Goal: Information Seeking & Learning: Learn about a topic

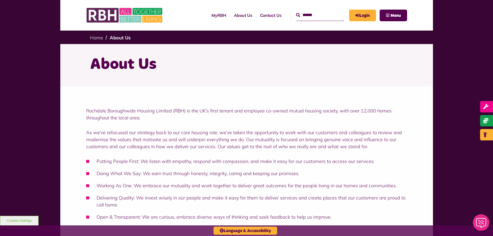
click at [127, 93] on div "Rochdale Boroughwide Housing Limited (RBH) is the UK’s first tenant and employe…" at bounding box center [246, 162] width 373 height 152
click at [100, 38] on link "Home" at bounding box center [96, 38] width 13 height 6
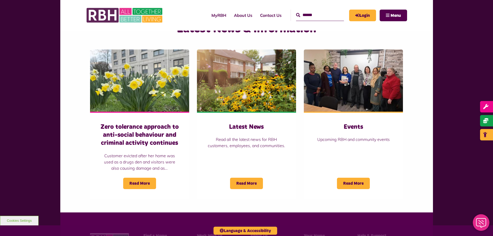
scroll to position [440, 0]
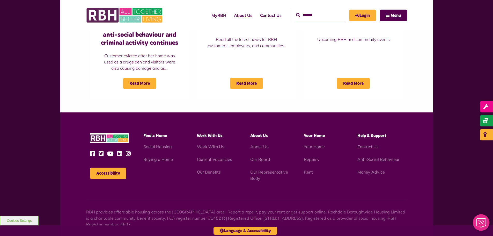
click at [238, 15] on link "About Us" at bounding box center [243, 15] width 26 height 14
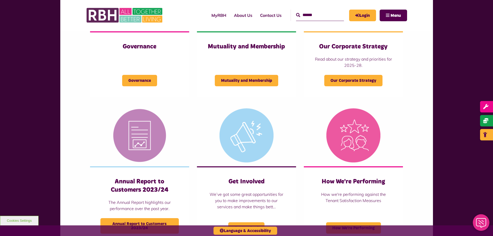
scroll to position [285, 0]
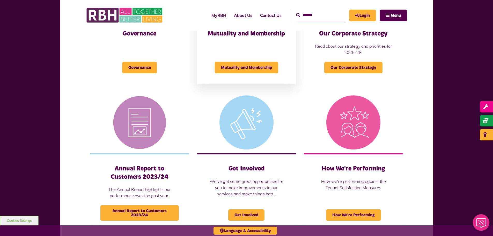
click at [242, 36] on h3 "Mutuality and Membership" at bounding box center [246, 34] width 78 height 8
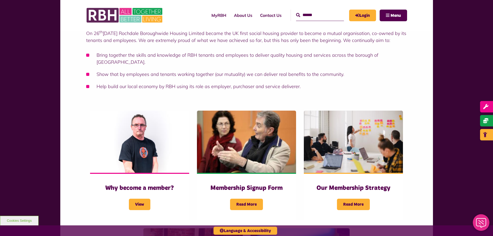
scroll to position [26, 0]
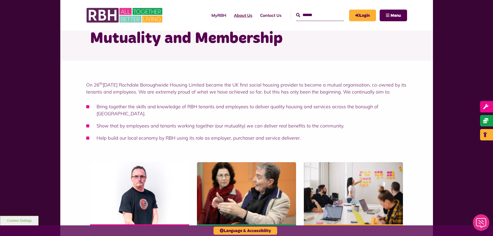
click at [230, 19] on link "About Us" at bounding box center [243, 15] width 26 height 14
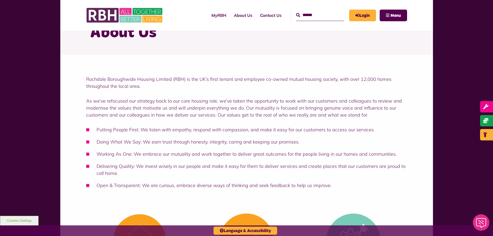
scroll to position [78, 0]
